Goal: Task Accomplishment & Management: Use online tool/utility

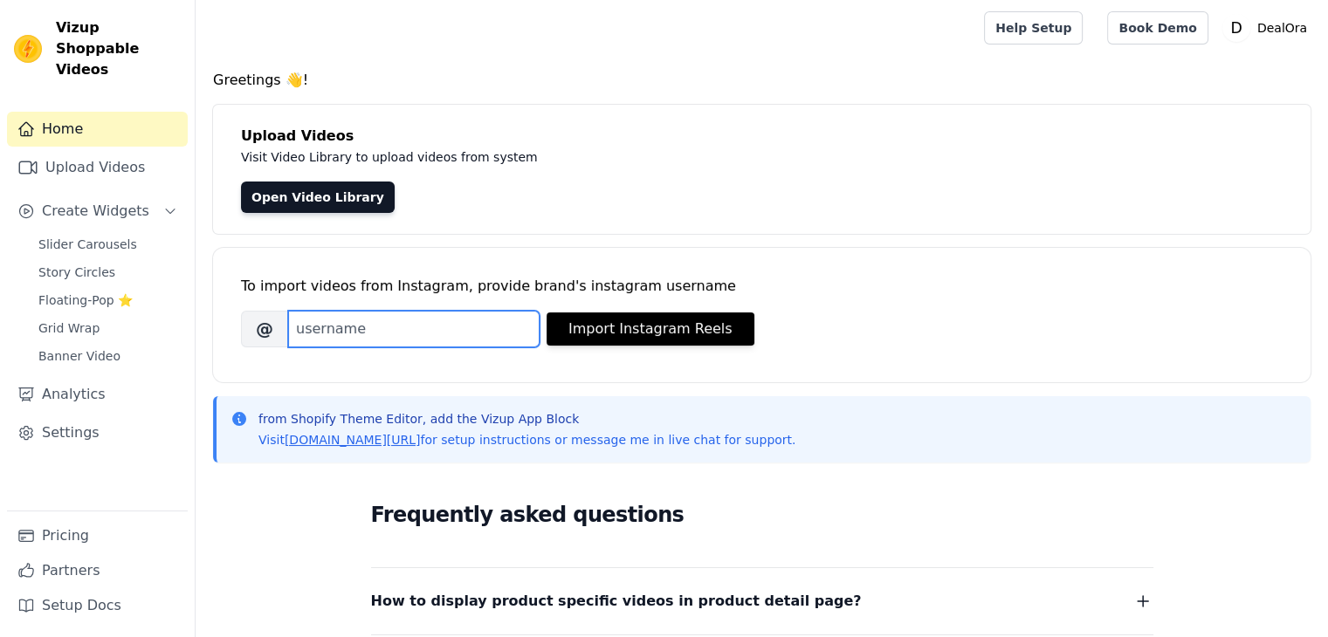
click at [468, 338] on input "Brand's Instagram Username" at bounding box center [413, 329] width 251 height 37
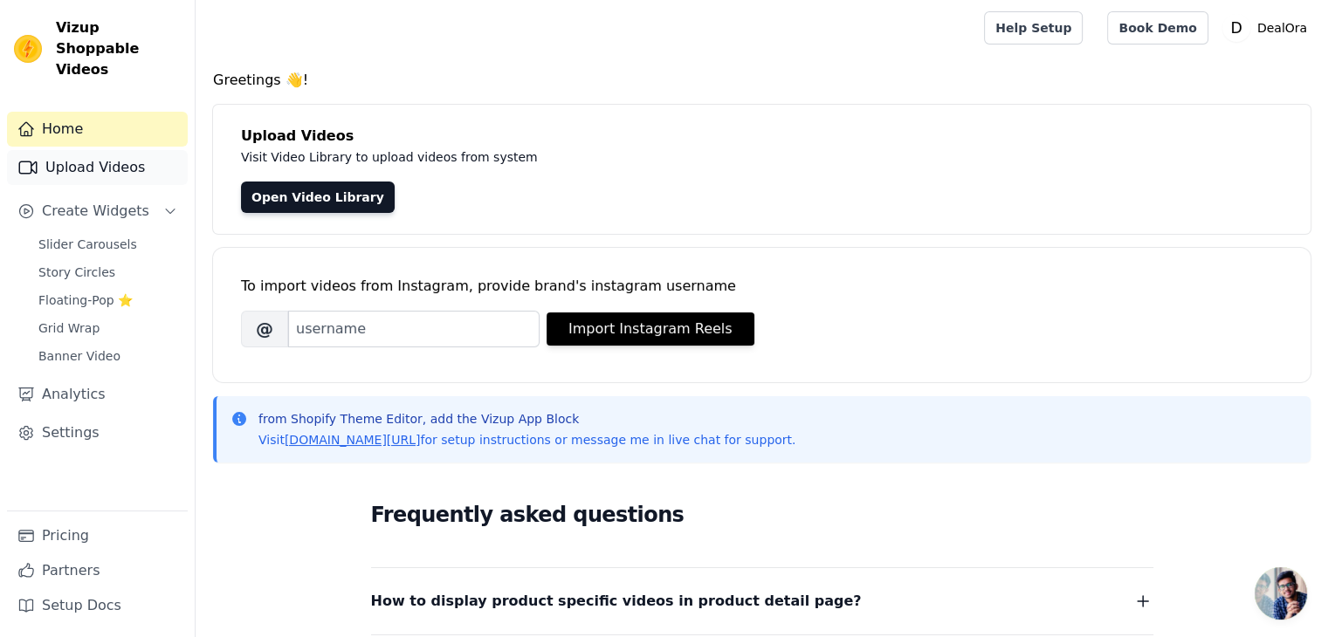
click at [112, 150] on link "Upload Videos" at bounding box center [97, 167] width 181 height 35
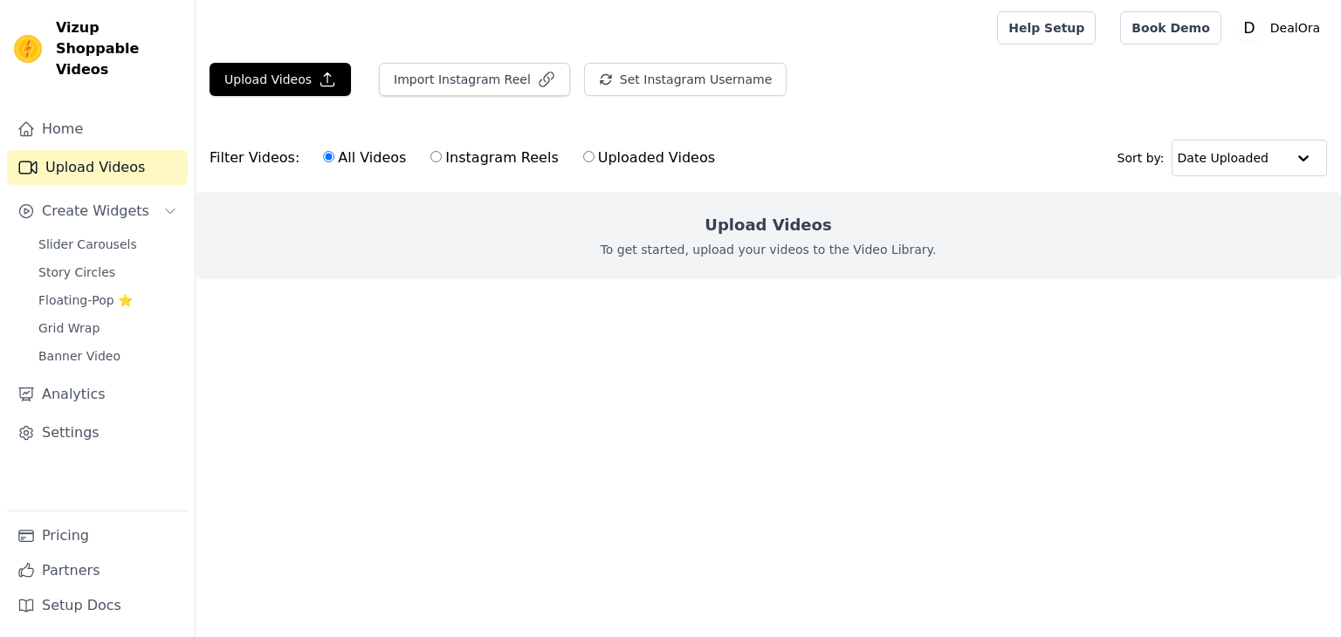
click at [113, 150] on link "Upload Videos" at bounding box center [97, 167] width 181 height 35
click at [69, 347] on span "Banner Video" at bounding box center [79, 355] width 82 height 17
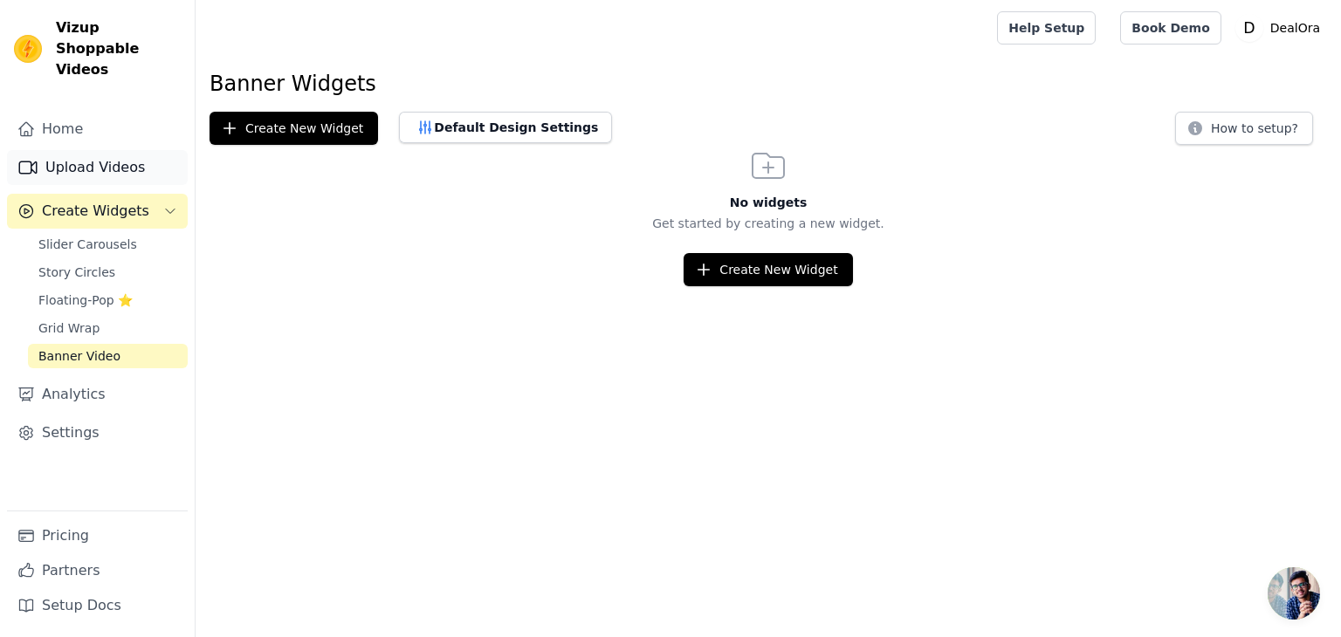
click at [120, 157] on link "Upload Videos" at bounding box center [97, 167] width 181 height 35
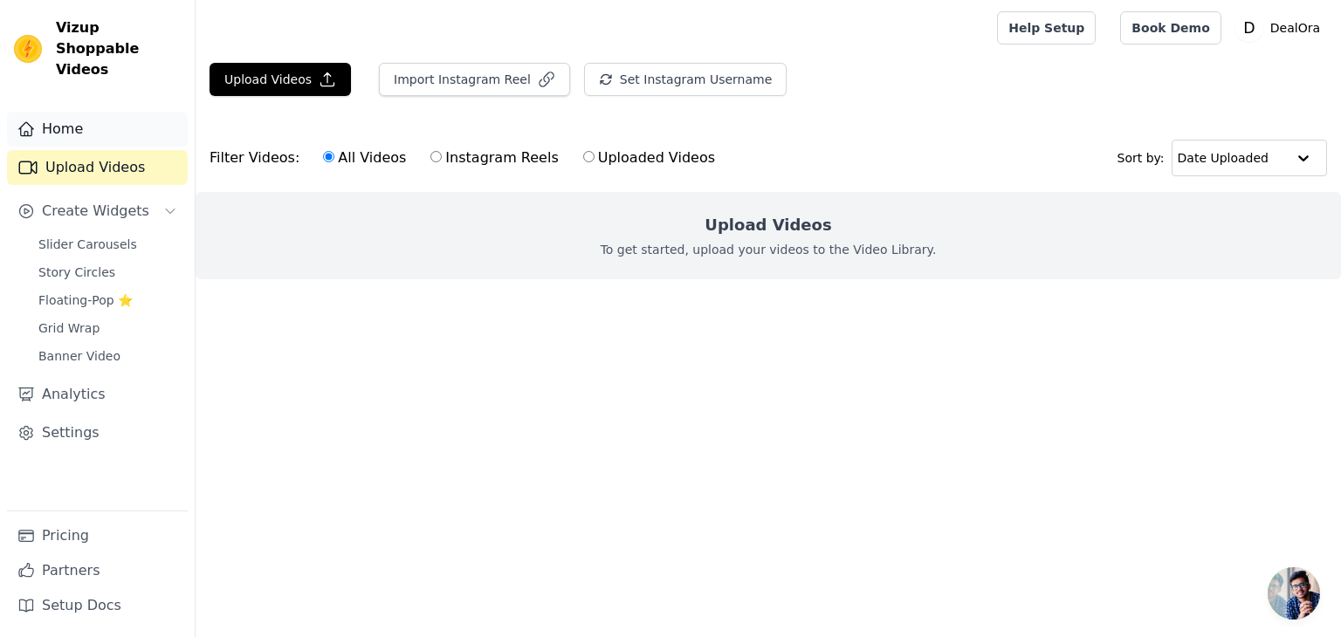
click at [101, 121] on link "Home" at bounding box center [97, 129] width 181 height 35
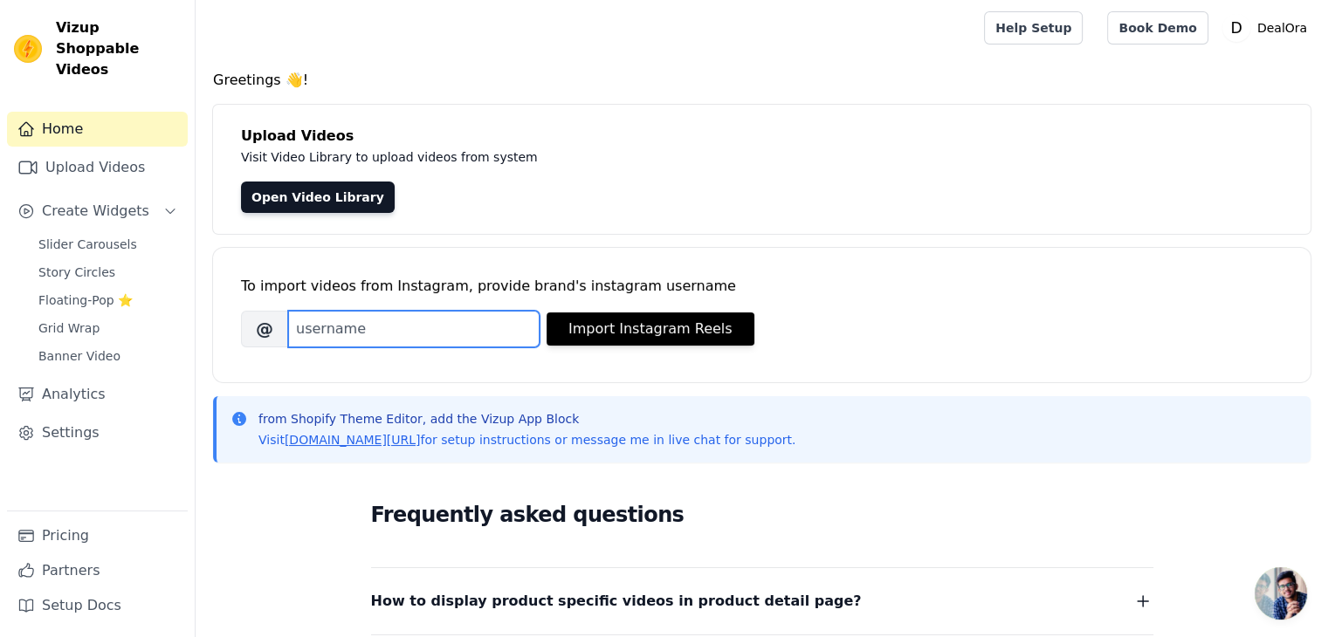
click at [423, 333] on input "Brand's Instagram Username" at bounding box center [413, 329] width 251 height 37
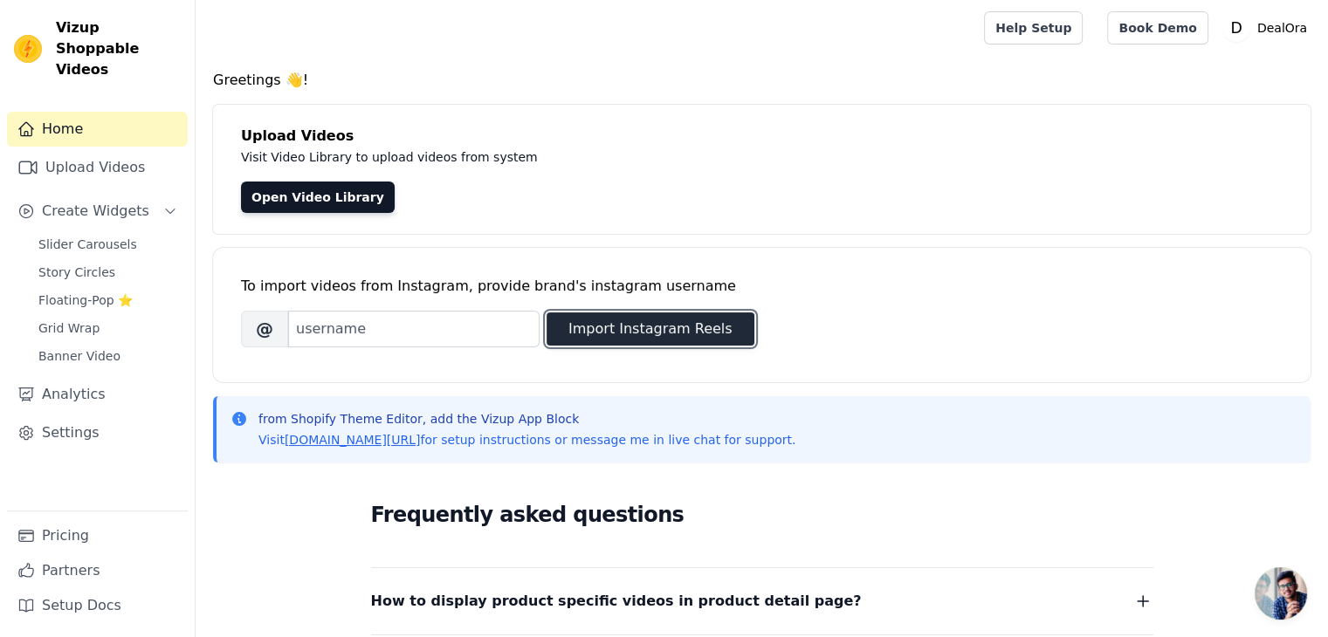
click at [641, 320] on button "Import Instagram Reels" at bounding box center [650, 328] width 208 height 33
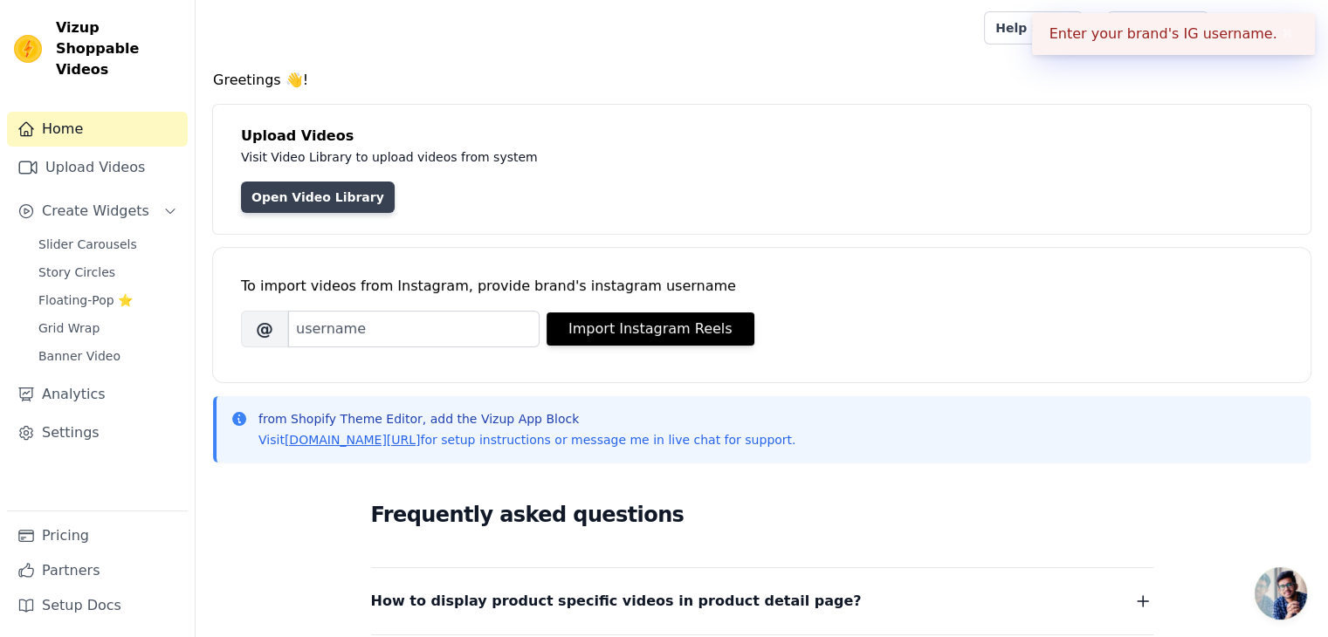
click at [335, 196] on link "Open Video Library" at bounding box center [318, 197] width 154 height 31
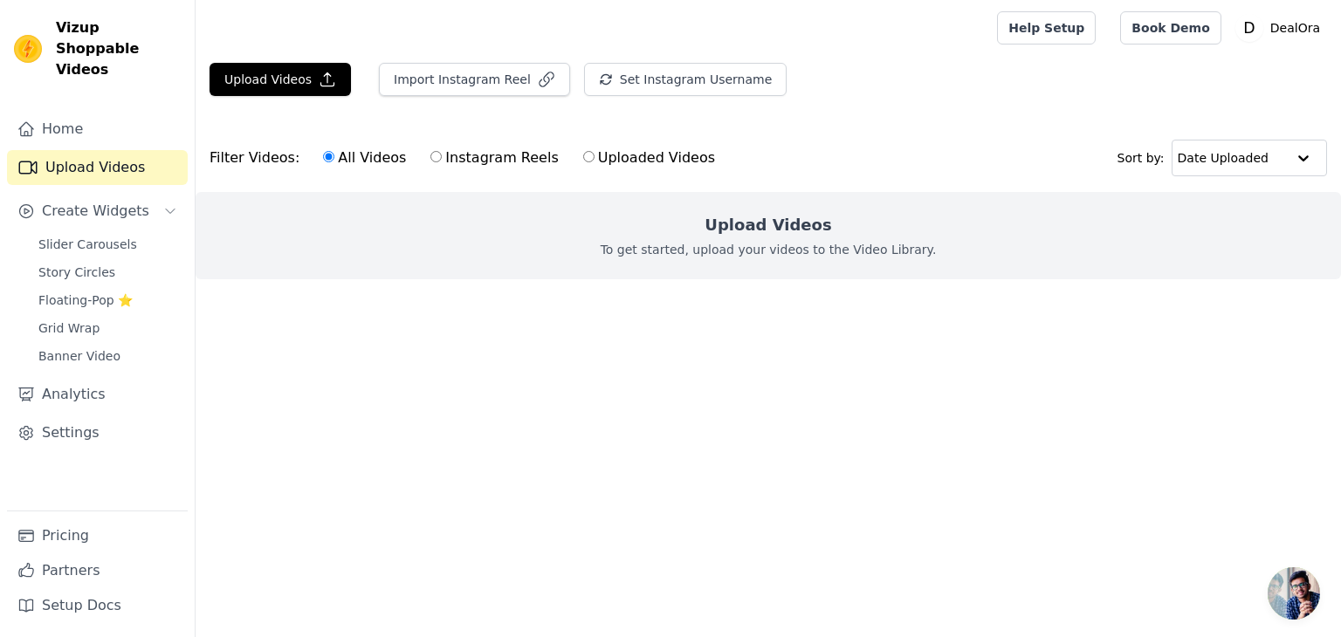
click at [45, 127] on div "Home Upload Videos Create Widgets Slider Carousels Story Circles Floating-Pop ⭐…" at bounding box center [97, 311] width 181 height 399
click at [113, 112] on link "Home" at bounding box center [97, 129] width 181 height 35
